Goal: Information Seeking & Learning: Check status

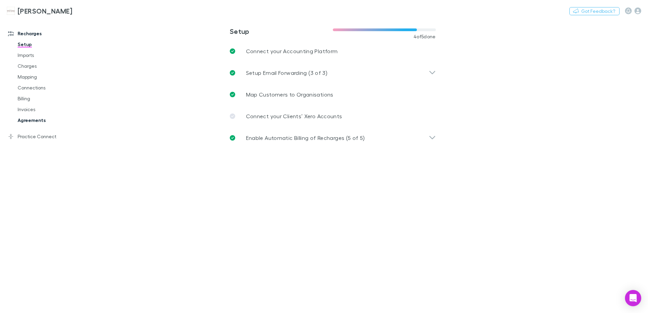
click at [31, 120] on link "Agreements" at bounding box center [51, 120] width 81 height 11
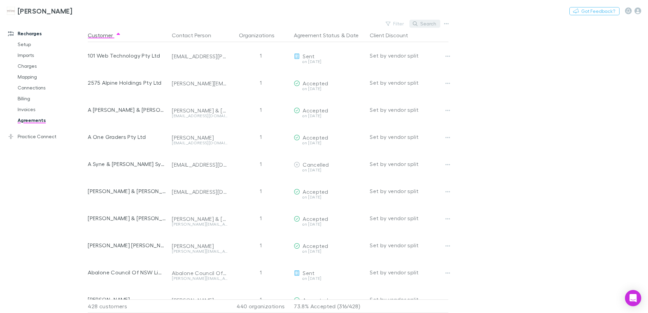
click at [416, 21] on icon "button" at bounding box center [415, 23] width 5 height 5
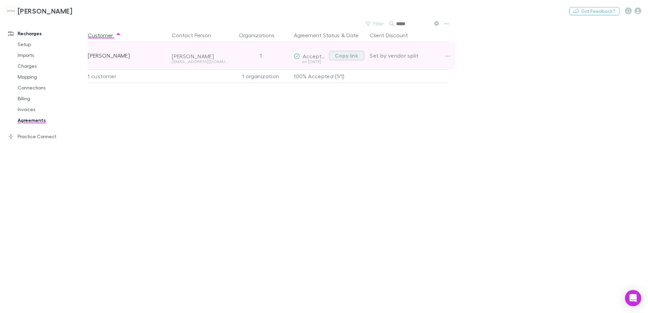
type input "*****"
click at [344, 54] on button "Copy link" at bounding box center [346, 55] width 35 height 9
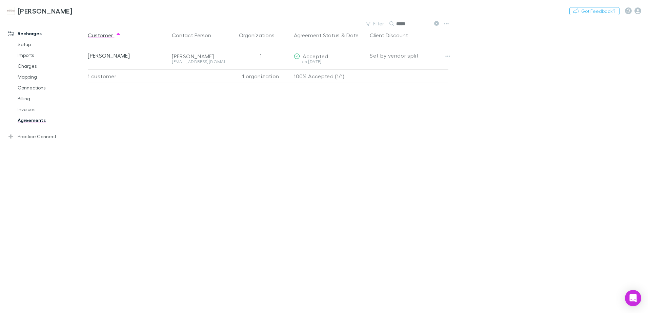
click at [438, 24] on icon at bounding box center [436, 23] width 5 height 5
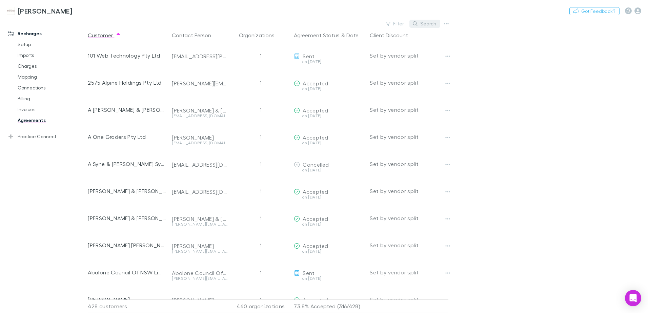
click at [421, 25] on button "Search" at bounding box center [424, 24] width 31 height 8
type input "*"
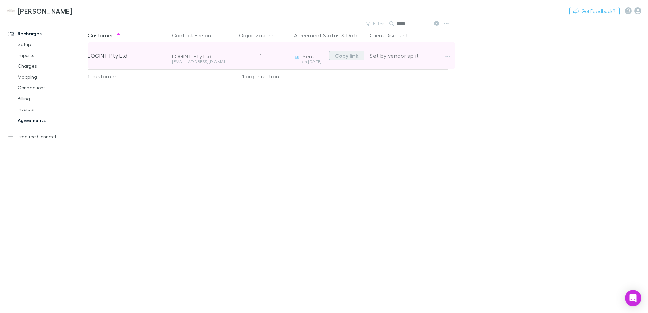
click at [342, 53] on button "Copy link" at bounding box center [346, 55] width 35 height 9
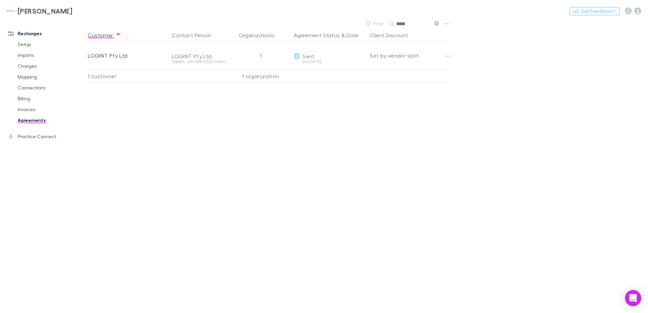
click at [436, 23] on icon at bounding box center [436, 23] width 5 height 5
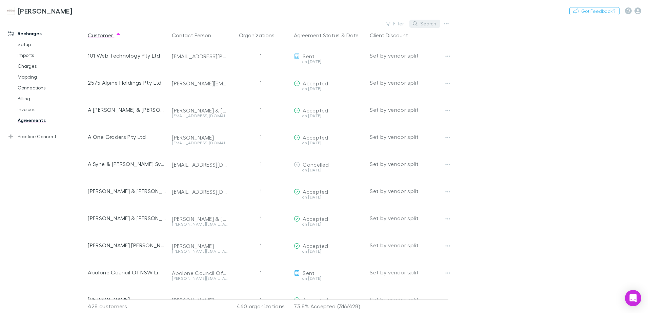
click at [413, 25] on button "Search" at bounding box center [424, 24] width 31 height 8
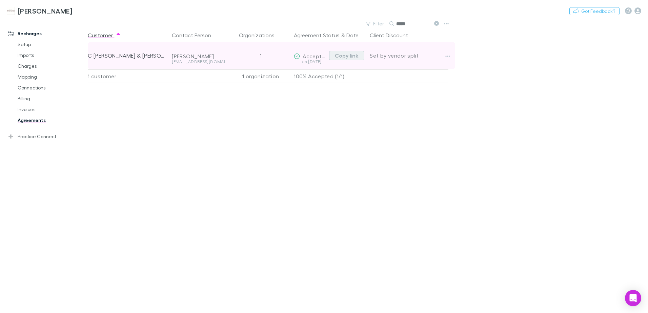
click at [349, 57] on button "Copy link" at bounding box center [346, 55] width 35 height 9
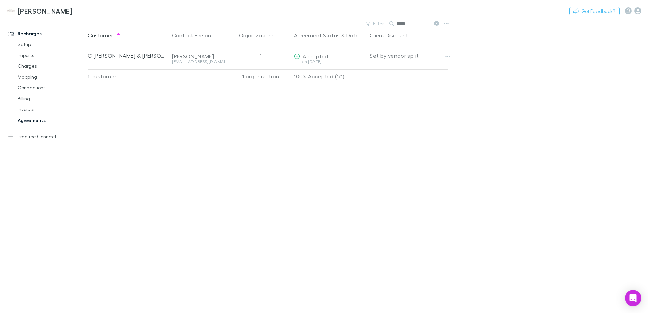
click at [437, 23] on icon at bounding box center [436, 23] width 5 height 5
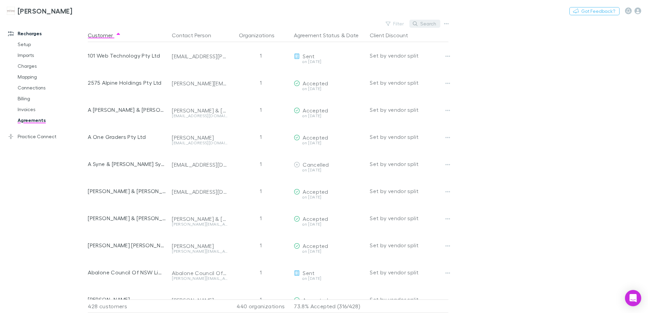
click at [415, 23] on icon "button" at bounding box center [415, 23] width 5 height 5
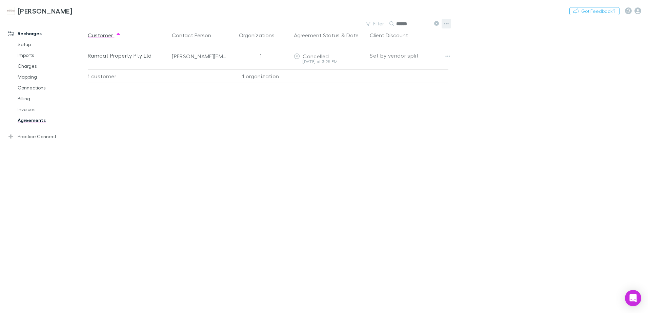
click at [443, 22] on button "button" at bounding box center [445, 23] width 9 height 9
click at [512, 64] on div at bounding box center [324, 156] width 648 height 313
click at [437, 24] on icon at bounding box center [436, 23] width 5 height 5
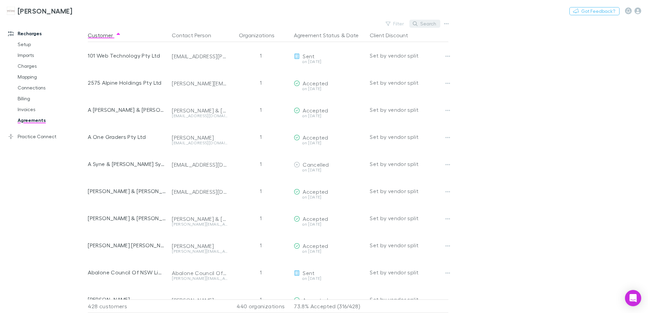
click at [417, 24] on icon "button" at bounding box center [415, 23] width 5 height 5
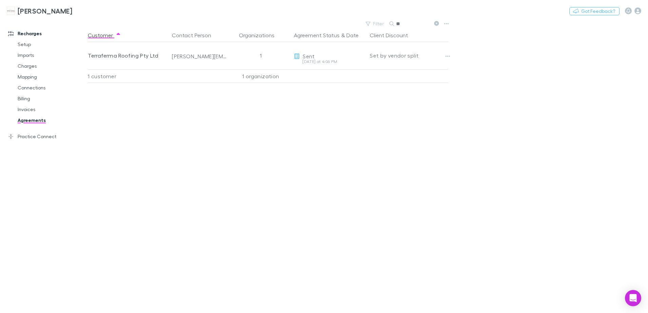
type input "*"
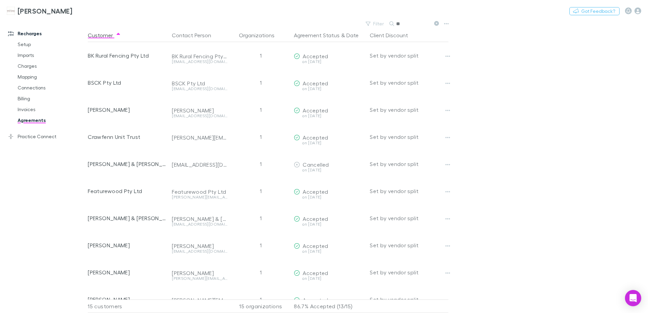
type input "*"
click at [417, 24] on icon "button" at bounding box center [415, 23] width 5 height 5
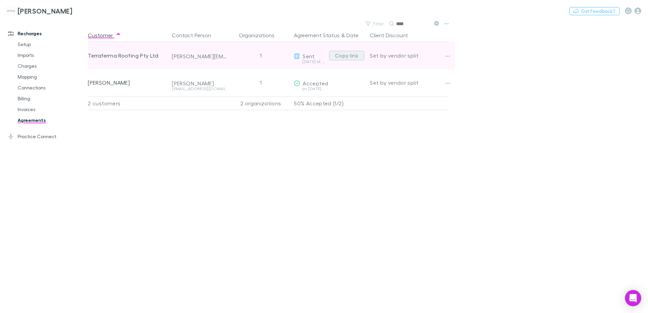
type input "****"
click at [334, 54] on button "Copy link" at bounding box center [346, 55] width 35 height 9
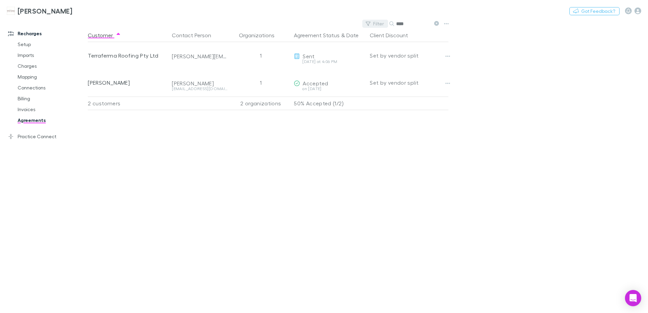
drag, startPoint x: 437, startPoint y: 22, endPoint x: 405, endPoint y: 26, distance: 31.8
click at [437, 22] on icon at bounding box center [436, 23] width 5 height 5
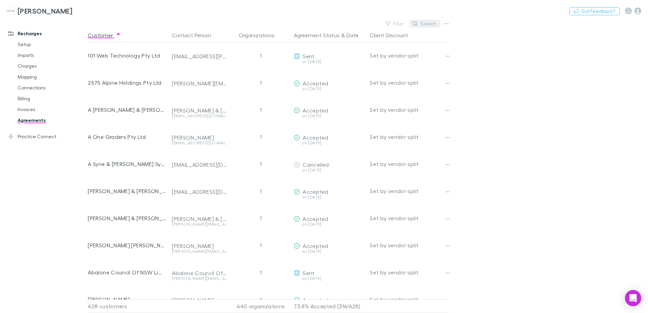
click at [426, 22] on button "Search" at bounding box center [424, 24] width 31 height 8
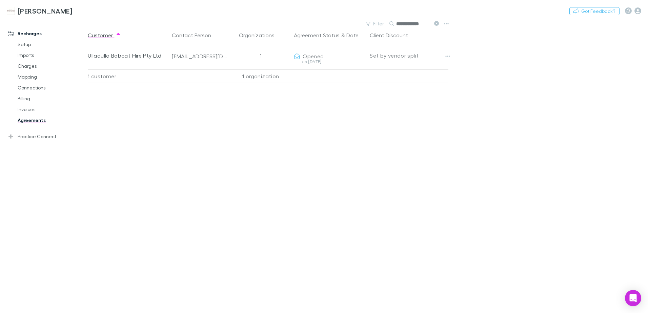
click at [436, 22] on icon at bounding box center [436, 23] width 5 height 5
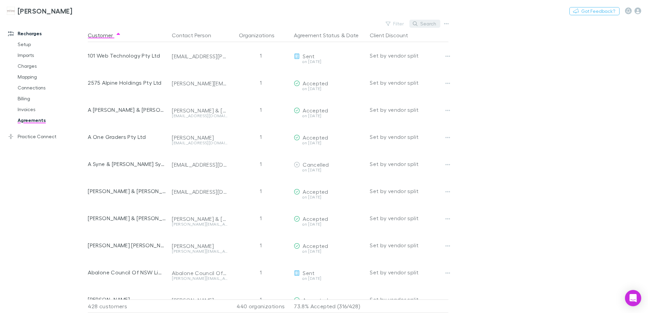
click at [423, 24] on button "Search" at bounding box center [424, 24] width 31 height 8
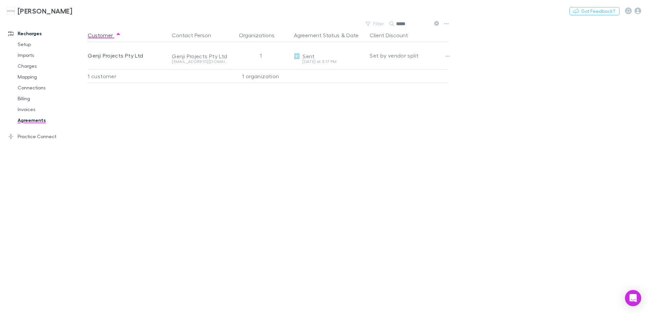
click at [436, 21] on div "[PERSON_NAME] Nothing Got Feedback?" at bounding box center [324, 11] width 648 height 22
click at [437, 23] on icon at bounding box center [436, 23] width 5 height 5
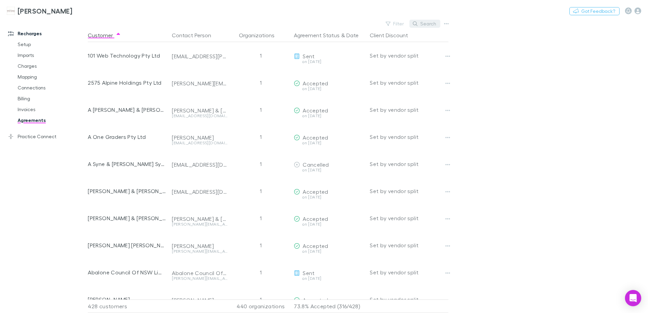
click at [427, 24] on button "Search" at bounding box center [424, 24] width 31 height 8
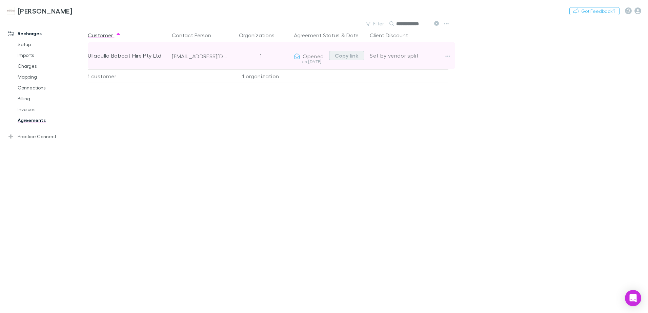
type input "**********"
click at [346, 57] on button "Copy link" at bounding box center [346, 55] width 35 height 9
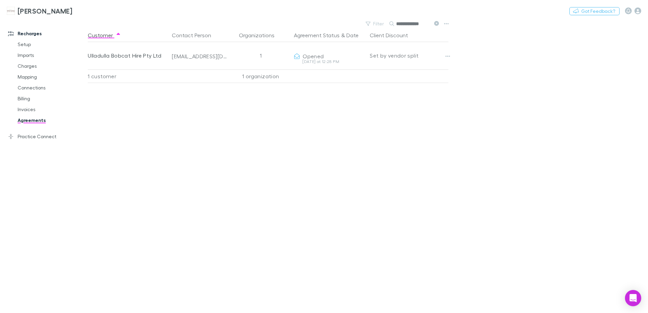
click at [436, 23] on icon at bounding box center [436, 23] width 5 height 5
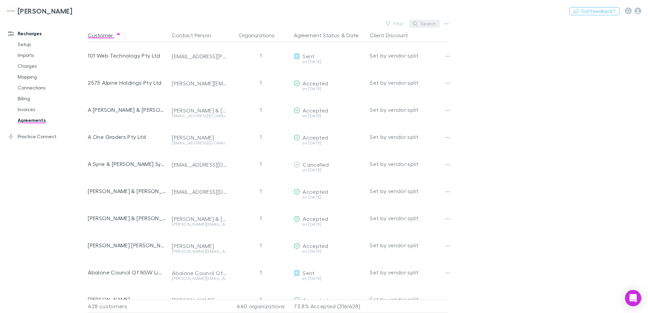
click at [417, 22] on icon "button" at bounding box center [415, 23] width 5 height 5
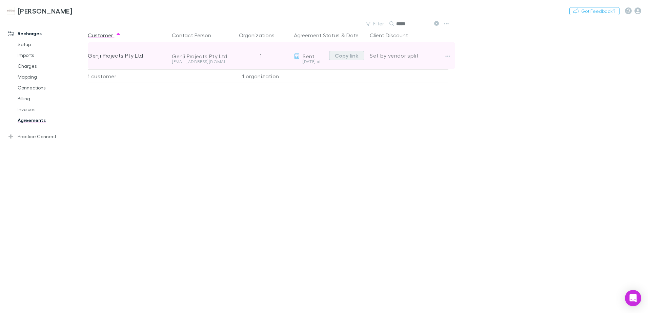
type input "*****"
click at [347, 56] on button "Copy link" at bounding box center [346, 55] width 35 height 9
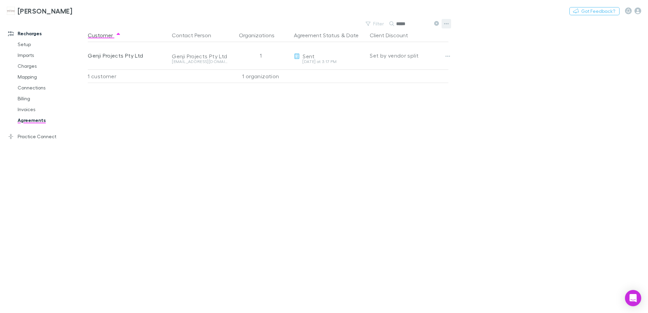
click at [448, 23] on icon "button" at bounding box center [446, 23] width 5 height 5
click at [490, 56] on div at bounding box center [324, 156] width 648 height 313
click at [436, 24] on icon at bounding box center [436, 23] width 5 height 5
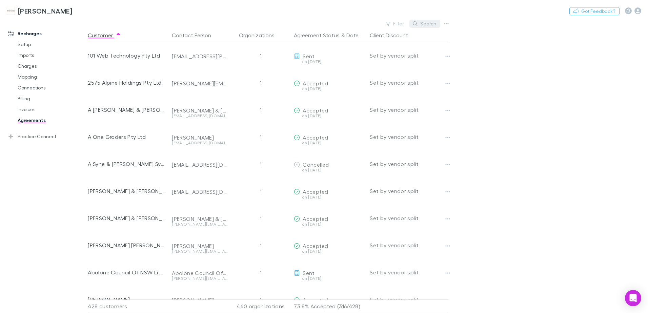
click at [422, 21] on button "Search" at bounding box center [424, 24] width 31 height 8
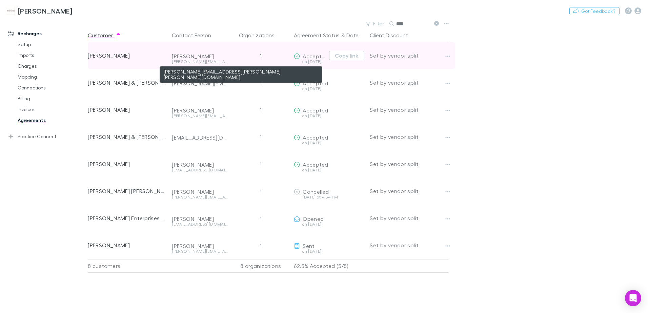
type input "****"
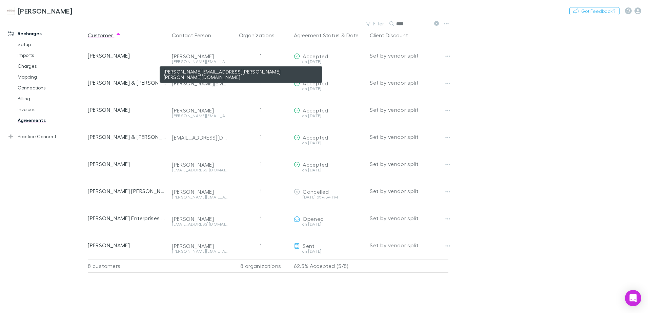
drag, startPoint x: 190, startPoint y: 60, endPoint x: 584, endPoint y: 121, distance: 397.9
click at [584, 121] on main "Filter Search **** Customer Contact Person Organizations Agreement Status & Dat…" at bounding box center [368, 166] width 560 height 294
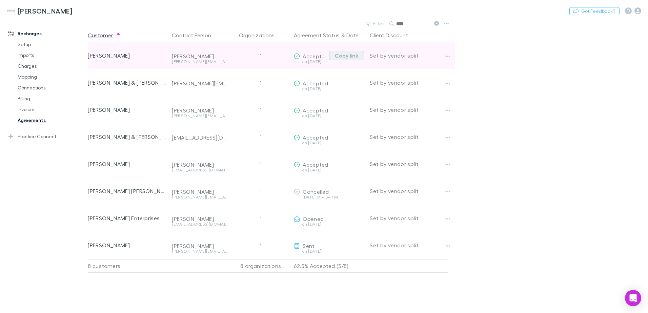
click at [344, 55] on button "Copy link" at bounding box center [346, 55] width 35 height 9
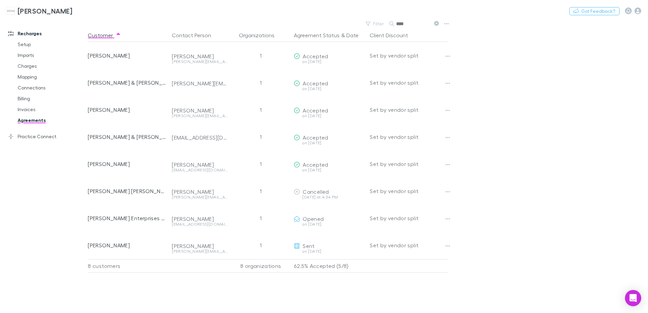
click at [435, 23] on icon at bounding box center [436, 23] width 5 height 5
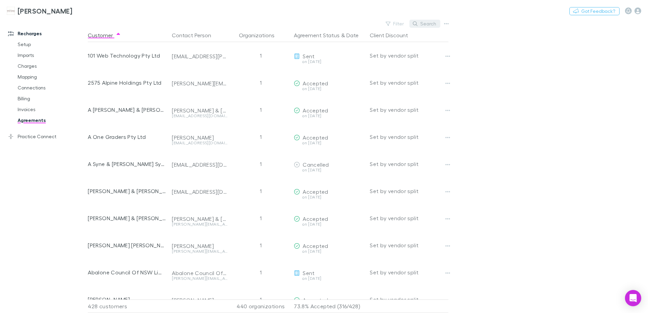
click at [423, 22] on button "Search" at bounding box center [424, 24] width 31 height 8
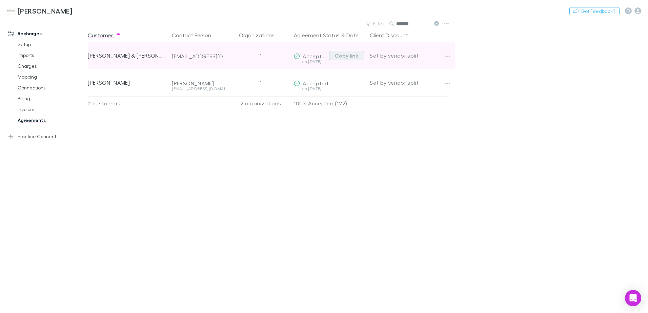
click at [356, 55] on button "Copy link" at bounding box center [346, 55] width 35 height 9
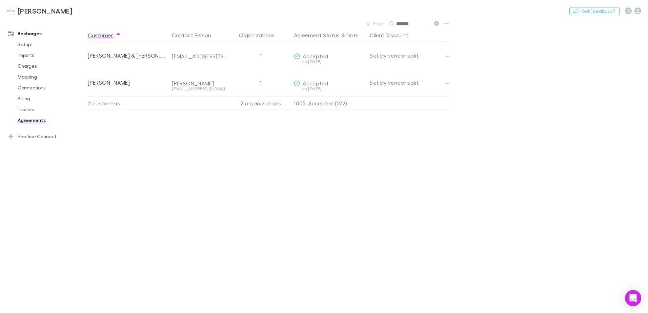
click at [438, 23] on icon at bounding box center [436, 23] width 5 height 5
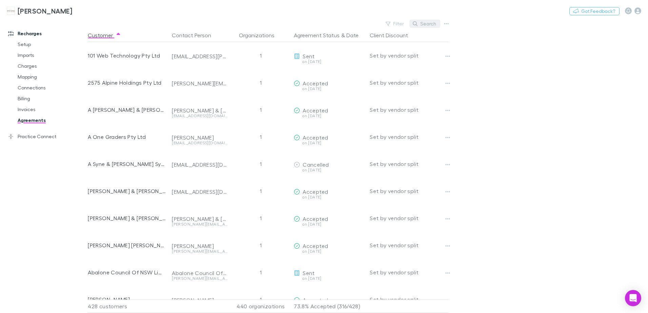
click at [421, 24] on button "Search" at bounding box center [424, 24] width 31 height 8
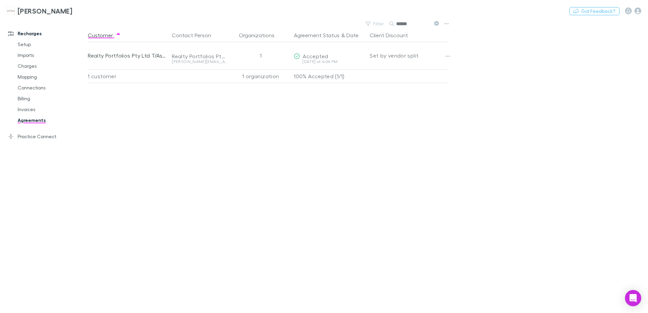
type input "******"
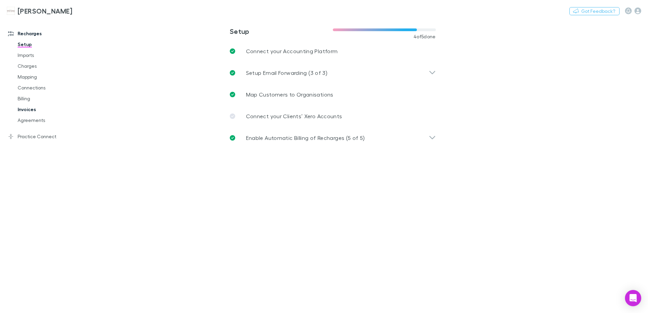
click at [26, 110] on link "Invoices" at bounding box center [51, 109] width 81 height 11
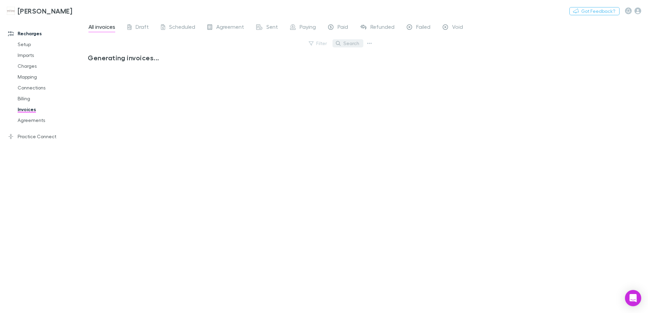
click at [353, 45] on button "Search" at bounding box center [347, 43] width 31 height 8
type input "**********"
drag, startPoint x: 361, startPoint y: 43, endPoint x: 349, endPoint y: 43, distance: 11.9
click at [361, 43] on icon at bounding box center [359, 43] width 5 height 5
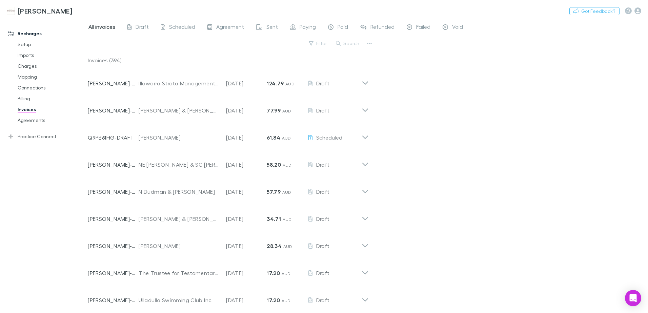
click at [344, 43] on button "Search" at bounding box center [347, 43] width 31 height 8
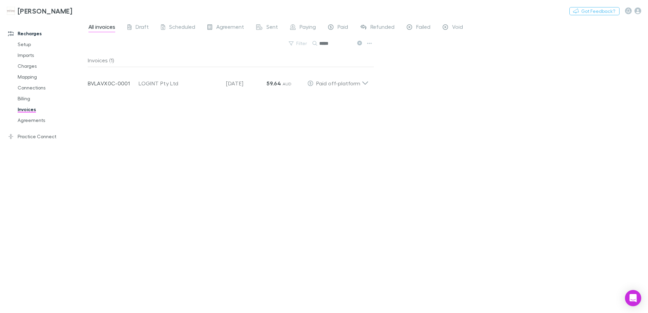
type input "*****"
click at [359, 44] on icon at bounding box center [359, 43] width 5 height 5
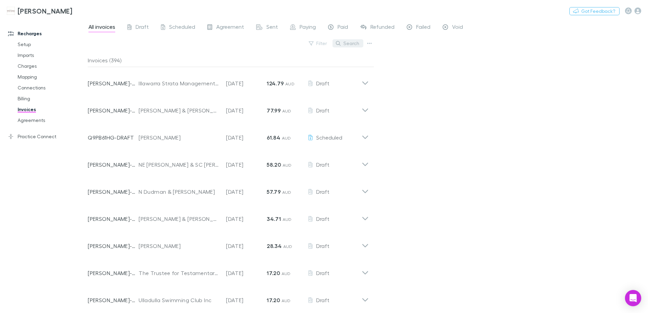
click at [343, 43] on button "Search" at bounding box center [347, 43] width 31 height 8
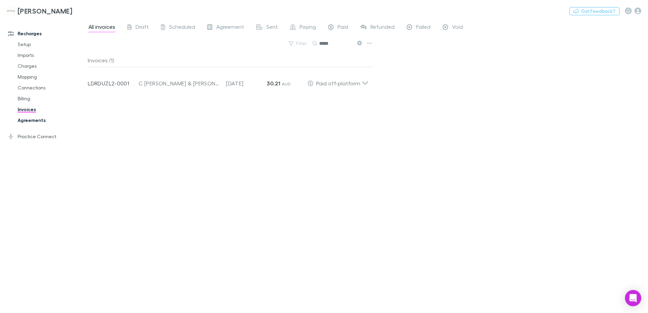
type input "*****"
drag, startPoint x: 357, startPoint y: 43, endPoint x: 348, endPoint y: 46, distance: 9.9
click at [359, 43] on icon at bounding box center [359, 43] width 5 height 5
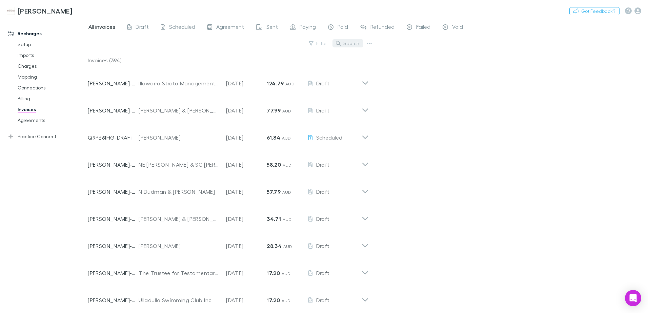
click at [348, 44] on button "Search" at bounding box center [347, 43] width 31 height 8
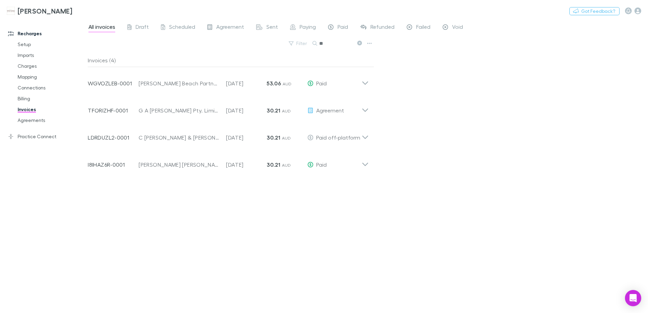
type input "*"
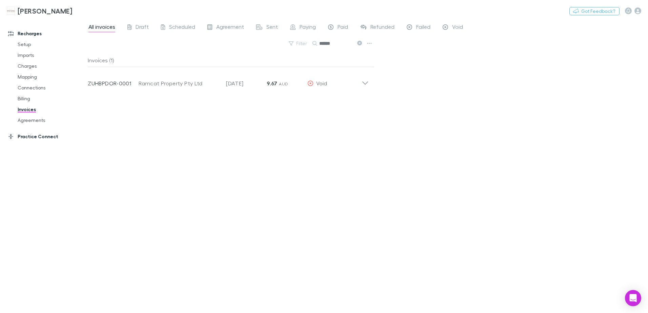
type input "******"
click at [358, 44] on icon at bounding box center [359, 43] width 5 height 5
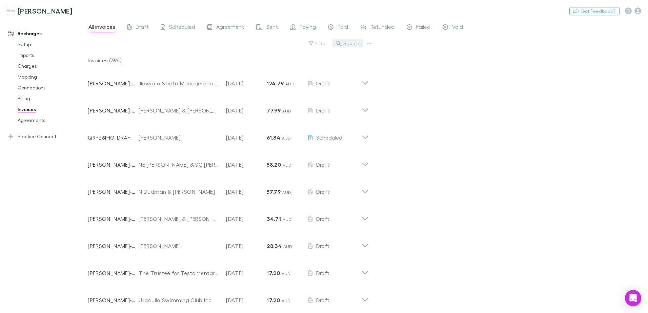
click at [340, 42] on icon "button" at bounding box center [338, 43] width 5 height 5
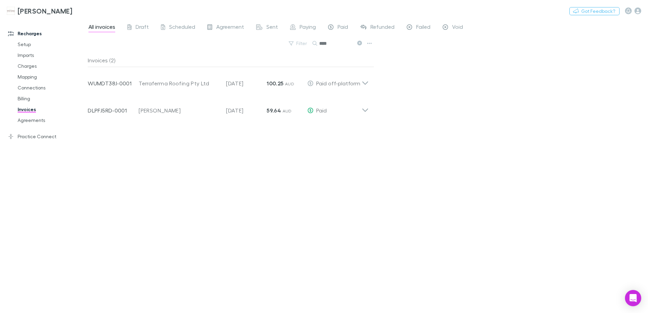
type input "****"
drag, startPoint x: 358, startPoint y: 43, endPoint x: 353, endPoint y: 45, distance: 4.8
click at [358, 43] on icon at bounding box center [359, 43] width 5 height 5
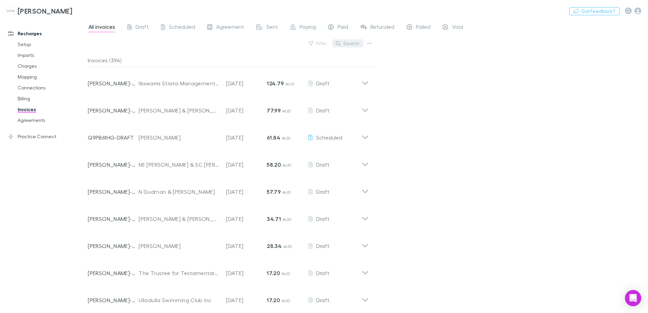
click at [351, 40] on button "Search" at bounding box center [347, 43] width 31 height 8
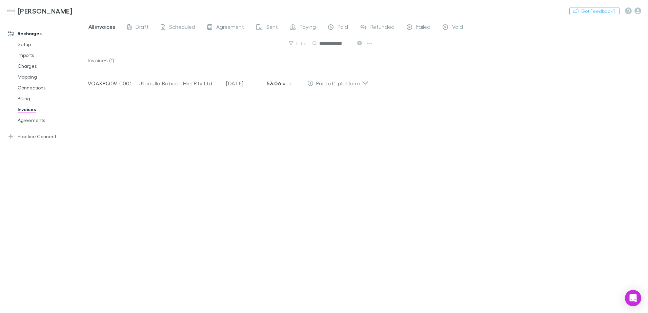
type input "**********"
click at [359, 44] on icon at bounding box center [359, 43] width 5 height 5
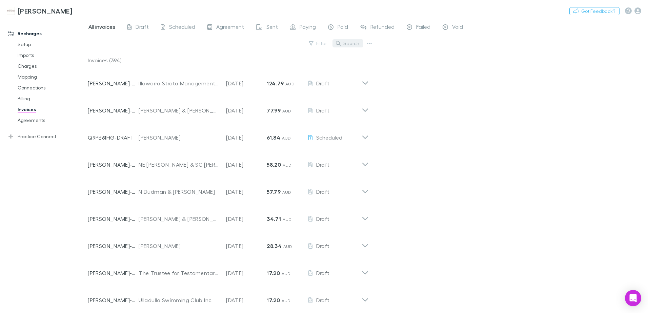
click at [351, 42] on button "Search" at bounding box center [347, 43] width 31 height 8
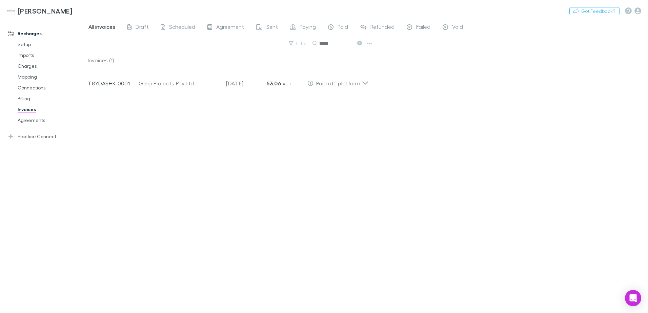
click at [360, 41] on icon at bounding box center [359, 43] width 5 height 5
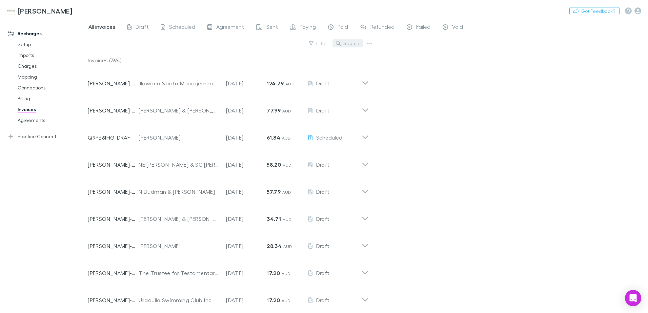
click at [348, 42] on button "Search" at bounding box center [347, 43] width 31 height 8
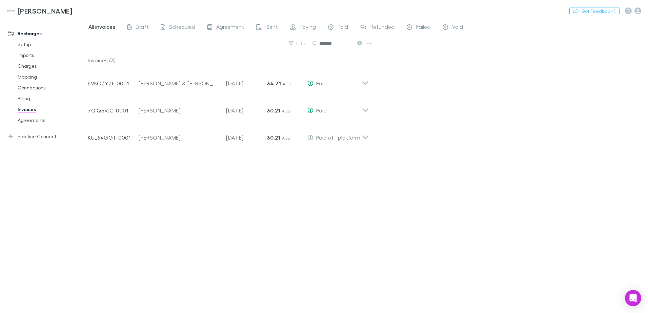
type input "*******"
drag, startPoint x: 360, startPoint y: 41, endPoint x: 356, endPoint y: 44, distance: 5.6
click at [360, 41] on icon at bounding box center [359, 43] width 5 height 5
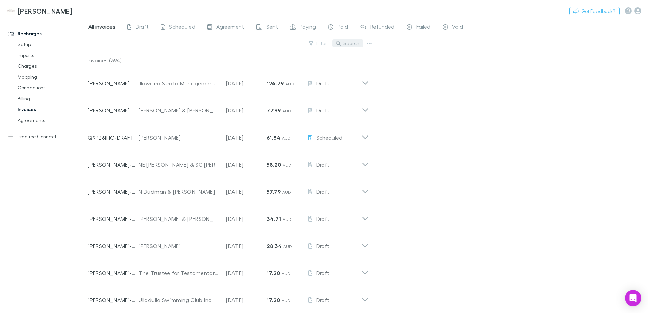
click at [353, 42] on button "Search" at bounding box center [347, 43] width 31 height 8
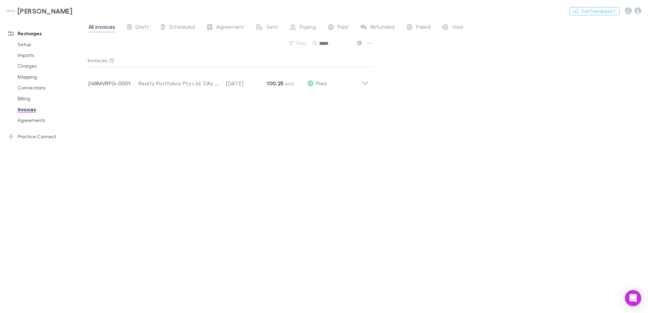
type input "******"
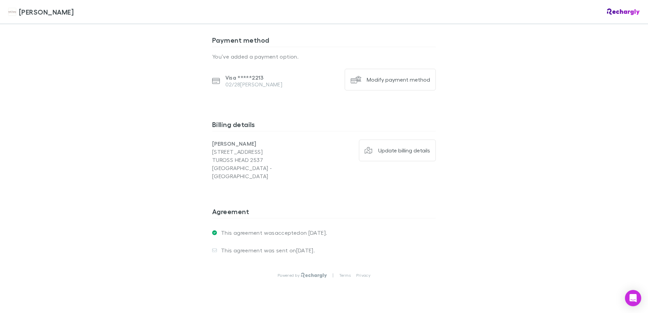
scroll to position [458, 0]
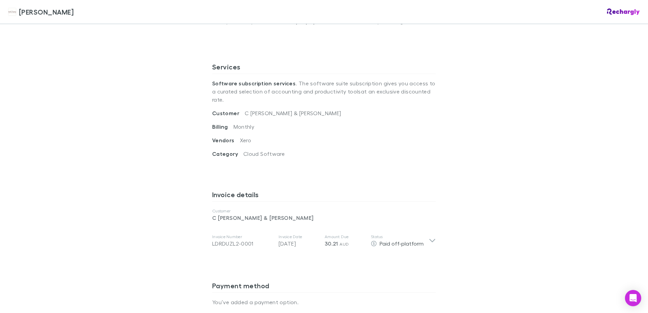
scroll to position [203, 0]
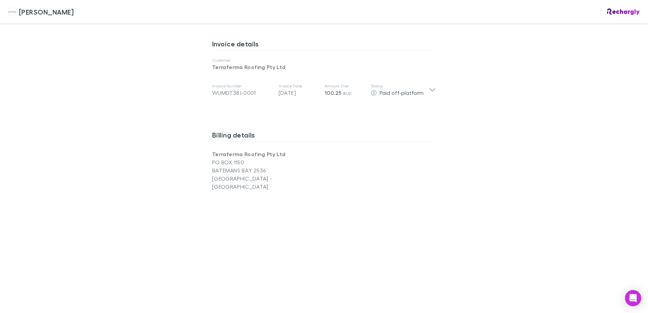
scroll to position [373, 0]
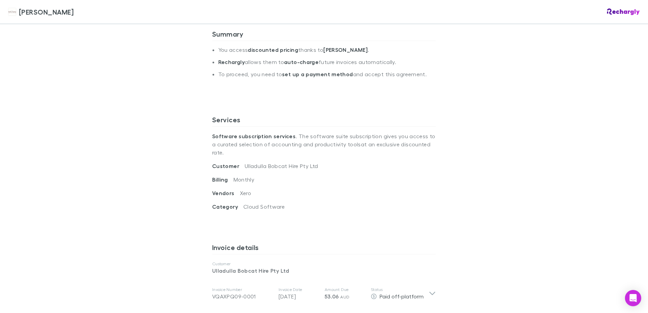
scroll to position [169, 0]
